Goal: Navigation & Orientation: Find specific page/section

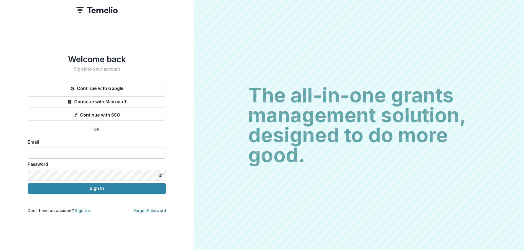
drag, startPoint x: 0, startPoint y: 0, endPoint x: 76, endPoint y: 150, distance: 167.7
click at [76, 150] on input at bounding box center [97, 152] width 138 height 11
type input "**********"
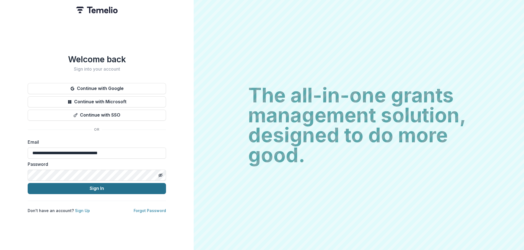
click at [87, 187] on button "Sign In" at bounding box center [97, 188] width 138 height 11
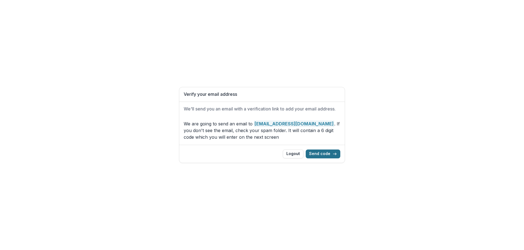
click at [327, 157] on button "Send code" at bounding box center [323, 153] width 35 height 9
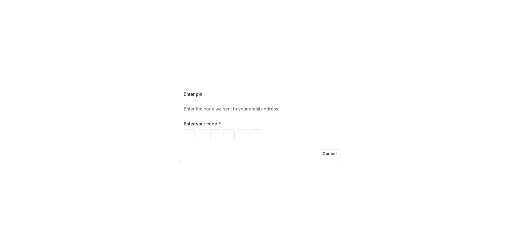
paste input "******"
type input "*"
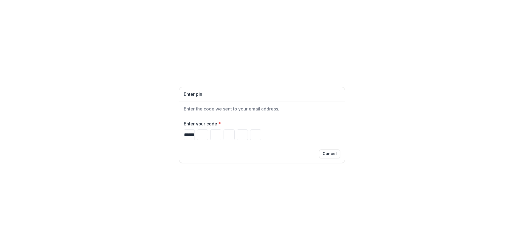
type input "*"
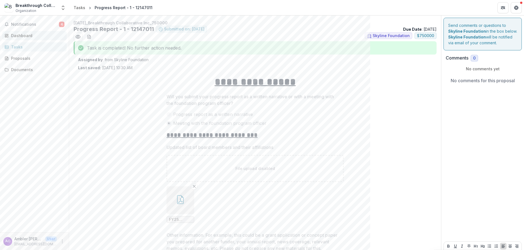
click at [21, 35] on div "Dashboard" at bounding box center [36, 36] width 51 height 6
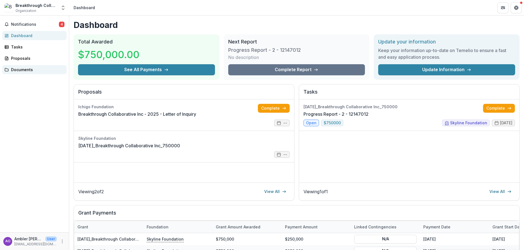
click at [15, 71] on div "Documents" at bounding box center [36, 70] width 51 height 6
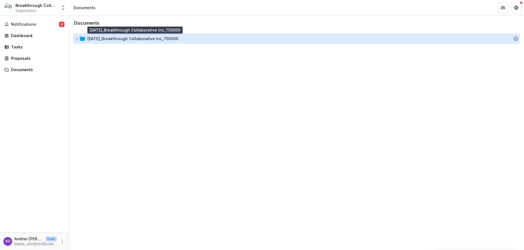
click at [144, 37] on div "[DATE]_Breakthrough Collaborative Inc_750000" at bounding box center [132, 39] width 91 height 6
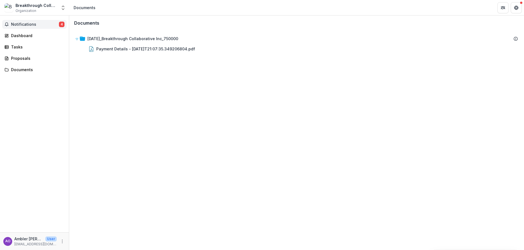
click at [35, 24] on span "Notifications" at bounding box center [35, 24] width 48 height 5
click at [27, 36] on div "Dashboard" at bounding box center [36, 36] width 51 height 6
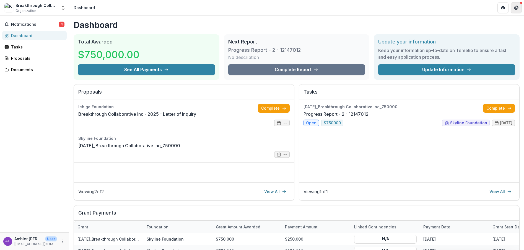
click at [516, 7] on icon "Get Help" at bounding box center [516, 8] width 4 height 4
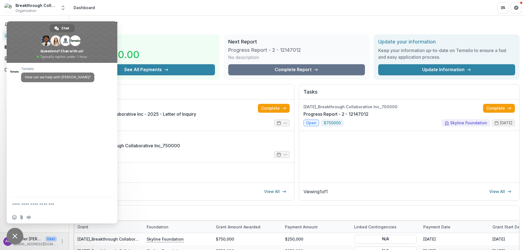
click at [158, 10] on header "Dashboard" at bounding box center [296, 7] width 455 height 15
click at [26, 7] on div "Breakthrough Collaborative Inc" at bounding box center [35, 5] width 41 height 6
click at [15, 232] on span "Close chat" at bounding box center [15, 236] width 17 height 17
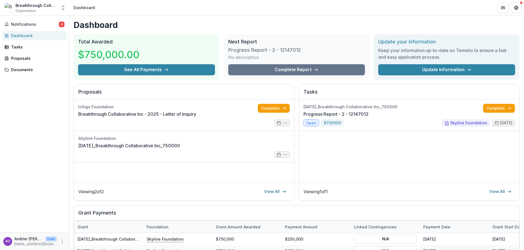
click at [27, 6] on div "Breakthrough Collaborative Inc" at bounding box center [35, 5] width 41 height 6
click at [63, 7] on icon "Open entity switcher" at bounding box center [63, 8] width 6 height 6
click at [48, 158] on div "Notifications 4 Dashboard Tasks Proposals Documents" at bounding box center [34, 123] width 69 height 216
click at [62, 242] on icon "More" at bounding box center [62, 241] width 4 height 4
click at [85, 238] on button "Logout" at bounding box center [98, 238] width 59 height 9
